Goal: Transaction & Acquisition: Purchase product/service

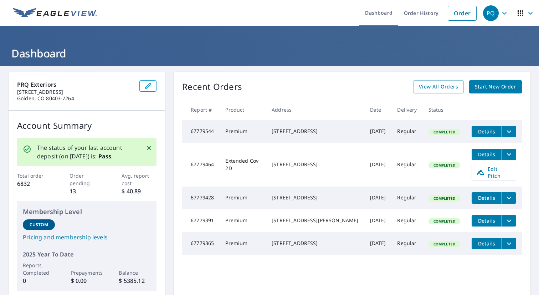
click at [492, 89] on span "Start New Order" at bounding box center [495, 86] width 41 height 9
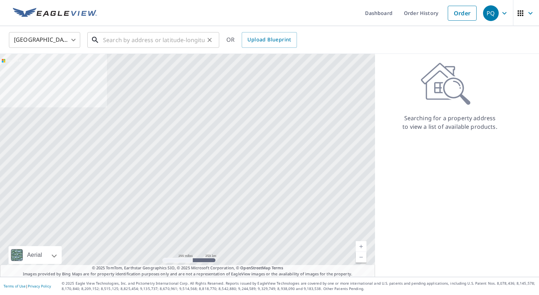
click at [172, 42] on input "text" at bounding box center [154, 40] width 102 height 20
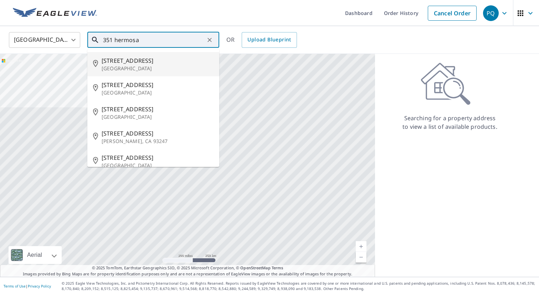
click at [128, 59] on span "[STREET_ADDRESS]" at bounding box center [158, 60] width 112 height 9
type input "[STREET_ADDRESS]"
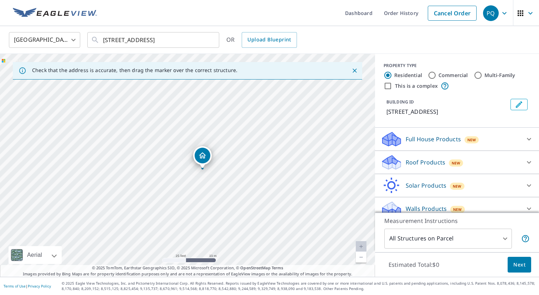
click at [520, 161] on div "Roof Products New" at bounding box center [451, 162] width 140 height 17
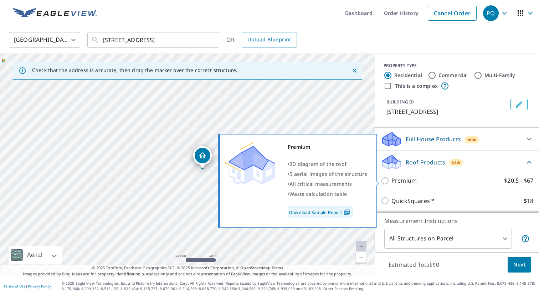
click at [387, 182] on input "Premium $20.5 - $67" at bounding box center [386, 180] width 11 height 9
checkbox input "true"
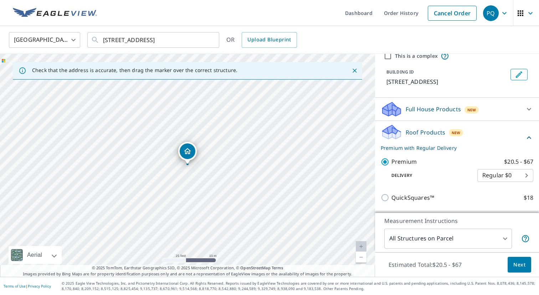
scroll to position [37, 0]
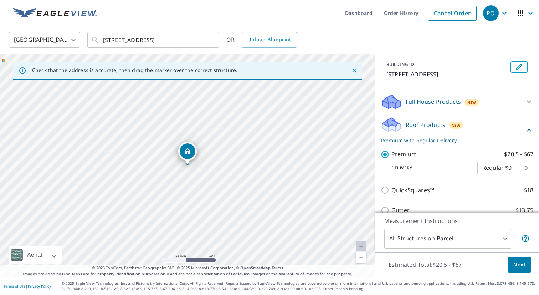
click at [475, 236] on body "PQ PQ Dashboard Order History Cancel Order PQ [GEOGRAPHIC_DATA] [GEOGRAPHIC_DAT…" at bounding box center [269, 147] width 539 height 295
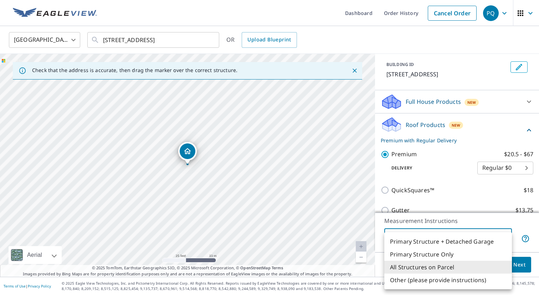
click at [468, 224] on div at bounding box center [269, 147] width 539 height 295
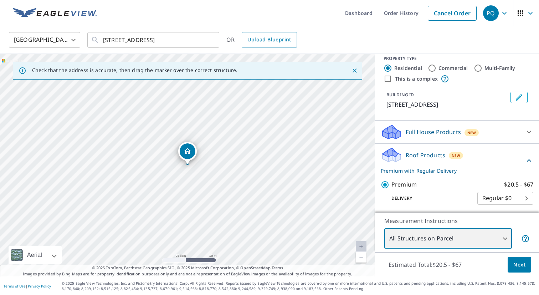
scroll to position [0, 0]
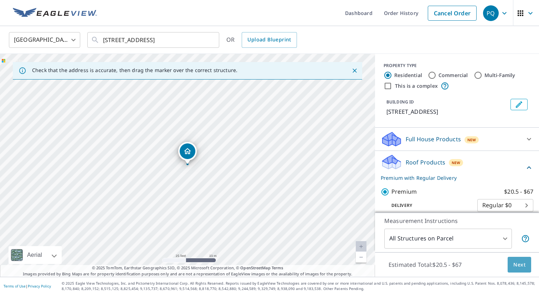
click at [517, 262] on span "Next" at bounding box center [519, 264] width 12 height 9
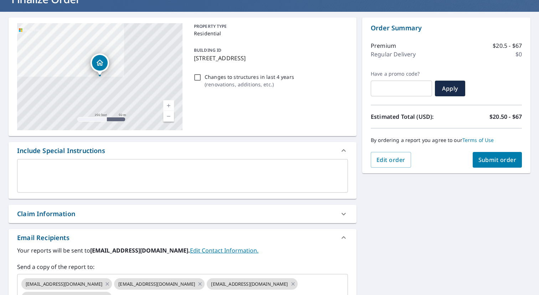
scroll to position [53, 0]
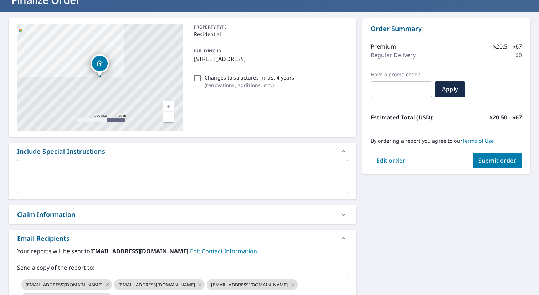
click at [285, 215] on div "Claim Information" at bounding box center [176, 214] width 318 height 10
checkbox input "true"
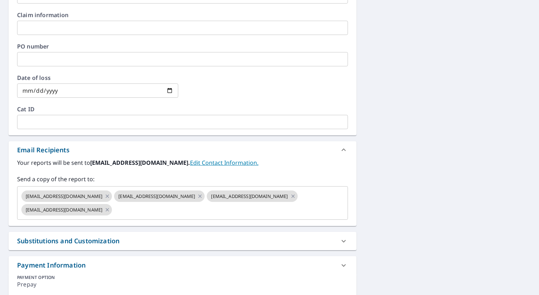
scroll to position [303, 0]
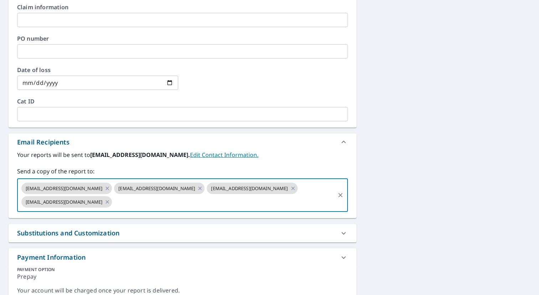
click at [113, 205] on input "text" at bounding box center [223, 202] width 221 height 14
type input "[EMAIL_ADDRESS][DOMAIN_NAME]"
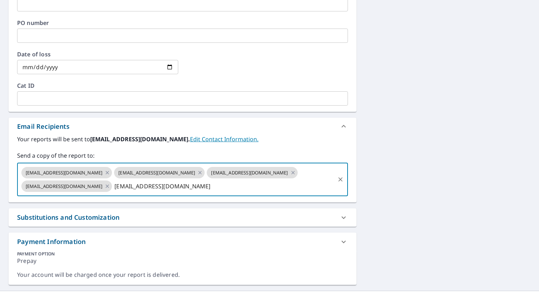
scroll to position [332, 0]
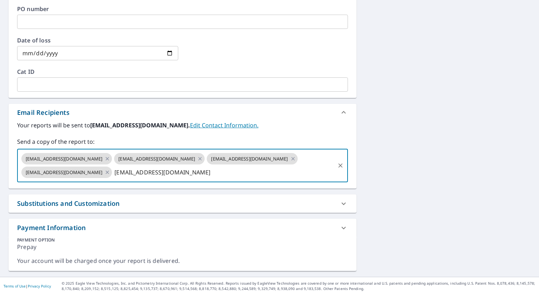
click at [147, 180] on div "[EMAIL_ADDRESS][DOMAIN_NAME] [EMAIL_ADDRESS][DOMAIN_NAME] [EMAIL_ADDRESS][DOMAI…" at bounding box center [182, 165] width 331 height 33
click at [146, 173] on input "[EMAIL_ADDRESS][DOMAIN_NAME]" at bounding box center [223, 172] width 221 height 14
click at [104, 159] on icon at bounding box center [107, 159] width 6 height 8
click at [106, 158] on icon at bounding box center [107, 158] width 3 height 3
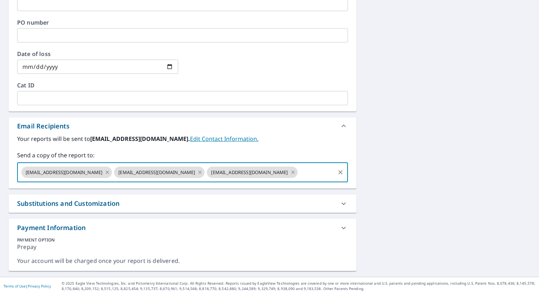
click at [104, 172] on icon at bounding box center [107, 172] width 6 height 8
click at [106, 171] on icon at bounding box center [107, 171] width 3 height 3
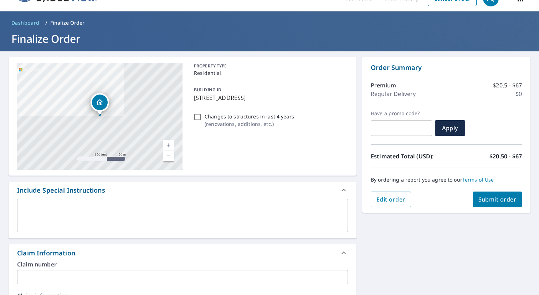
scroll to position [0, 0]
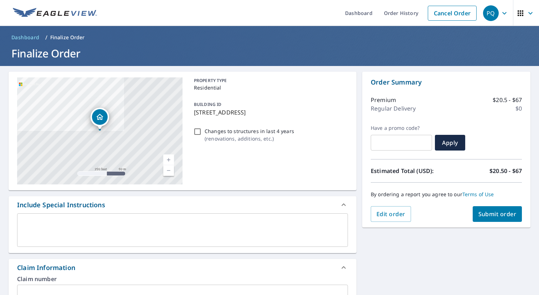
click at [483, 216] on span "Submit order" at bounding box center [497, 214] width 38 height 8
checkbox input "true"
